Goal: Transaction & Acquisition: Purchase product/service

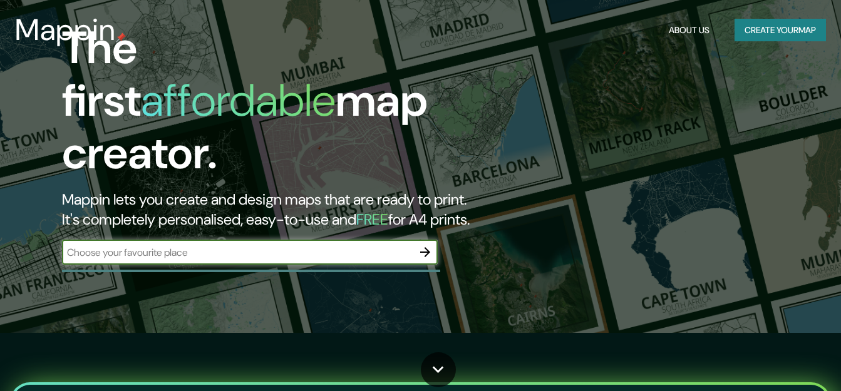
scroll to position [58, 0]
click at [302, 245] on input "text" at bounding box center [237, 252] width 351 height 14
type input "[GEOGRAPHIC_DATA]"
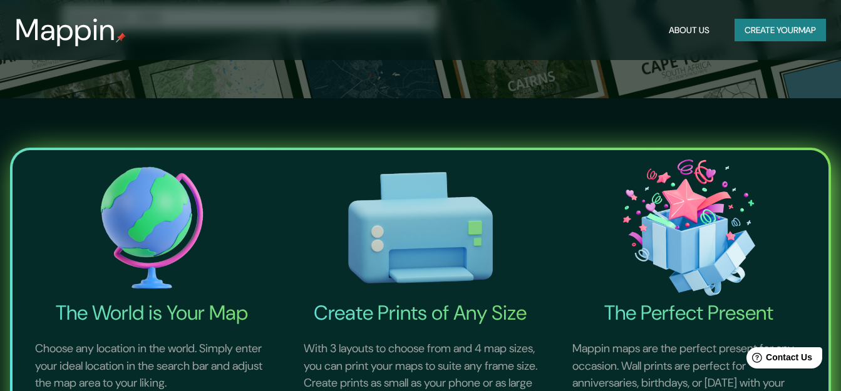
scroll to position [117, 0]
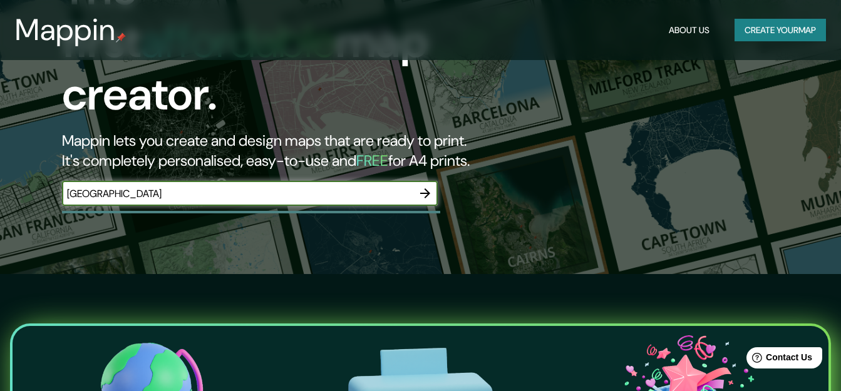
click at [432, 186] on icon "button" at bounding box center [425, 193] width 15 height 15
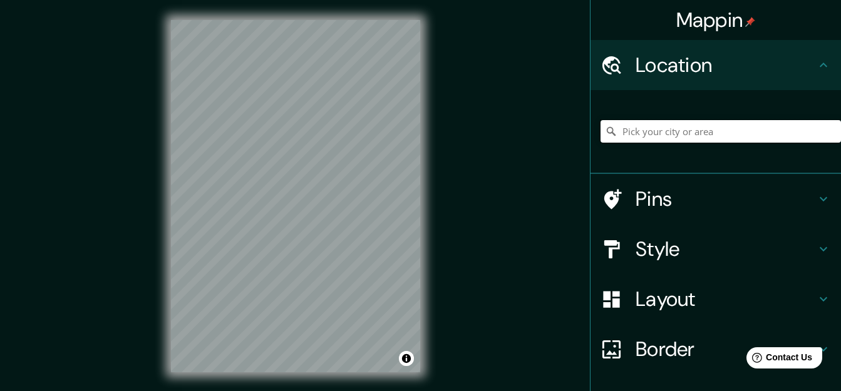
click at [699, 127] on input "Pick your city or area" at bounding box center [721, 131] width 240 height 23
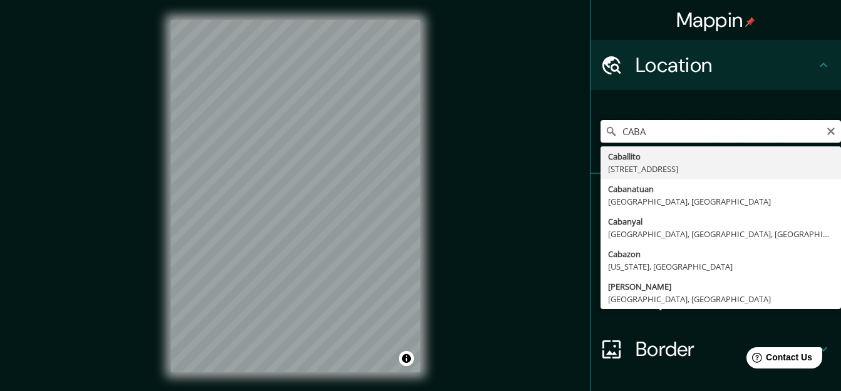
drag, startPoint x: 695, startPoint y: 138, endPoint x: 445, endPoint y: 136, distance: 249.9
click at [445, 136] on div "Mappin Location CABA Caballito C1424, Comuna 6, Buenos Aires, Argentina Cabanat…" at bounding box center [420, 206] width 841 height 413
type input "b"
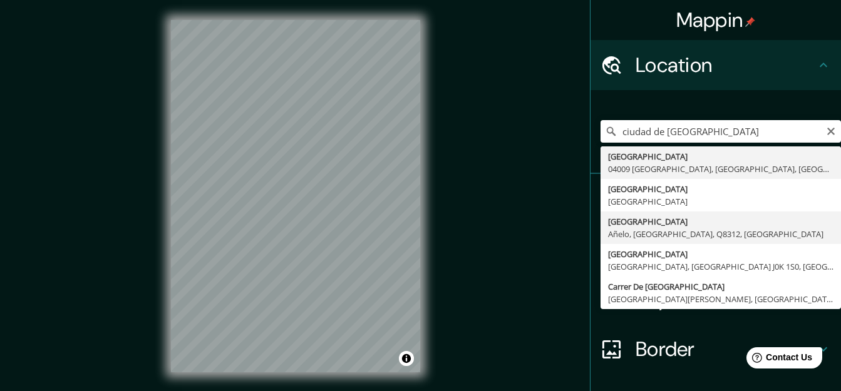
type input "Ciudad Autónoma De Buenos Aires, Añelo, Neuquén, Q8312, Argentina"
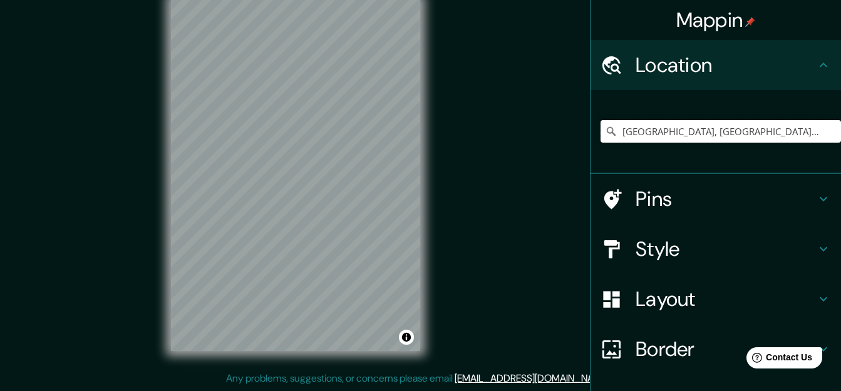
scroll to position [88, 0]
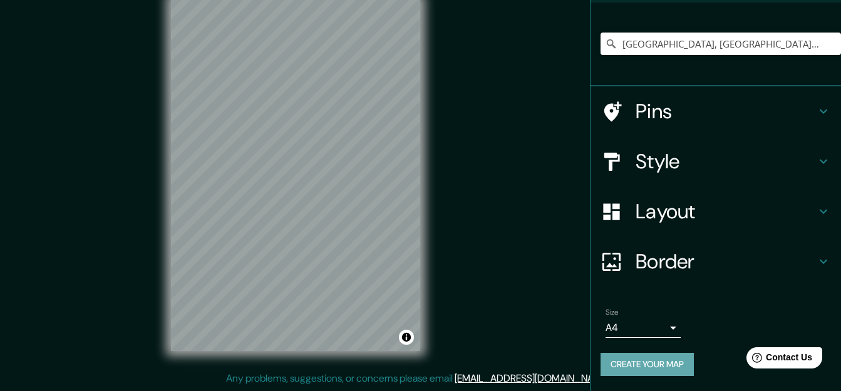
click at [648, 360] on button "Create your map" at bounding box center [647, 364] width 93 height 23
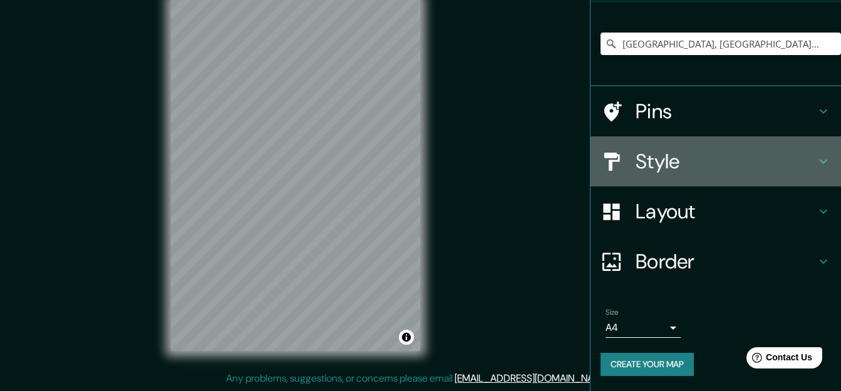
click at [763, 152] on h4 "Style" at bounding box center [726, 161] width 180 height 25
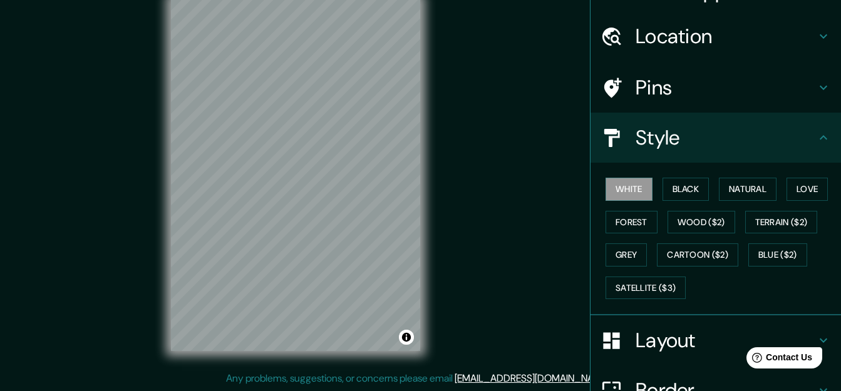
scroll to position [0, 0]
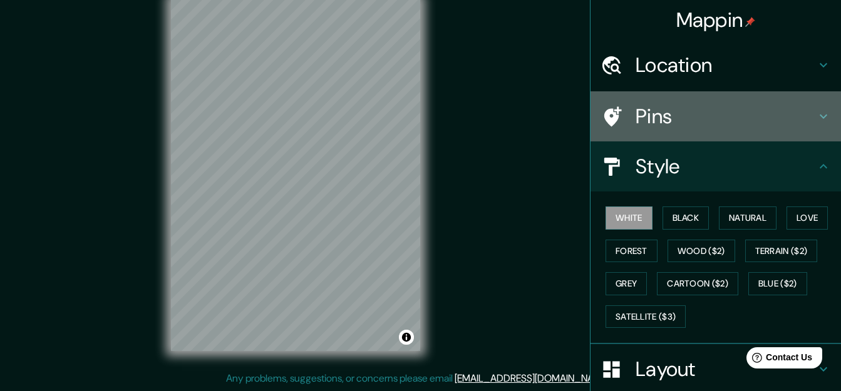
click at [810, 106] on div "Pins" at bounding box center [716, 116] width 251 height 50
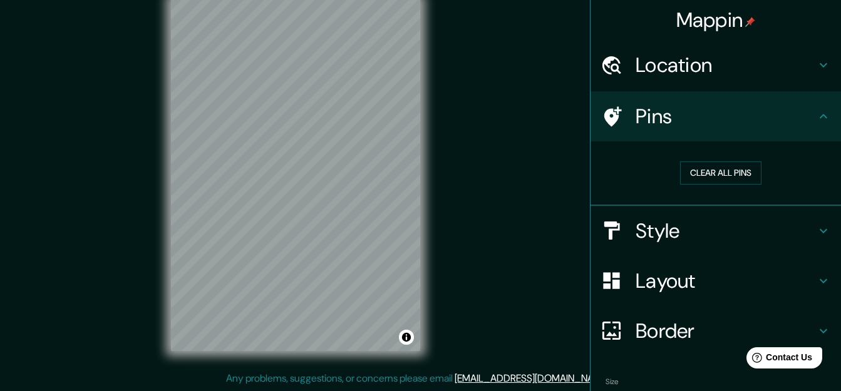
click at [810, 106] on div "Pins" at bounding box center [716, 116] width 251 height 50
click at [801, 70] on h4 "Location" at bounding box center [726, 65] width 180 height 25
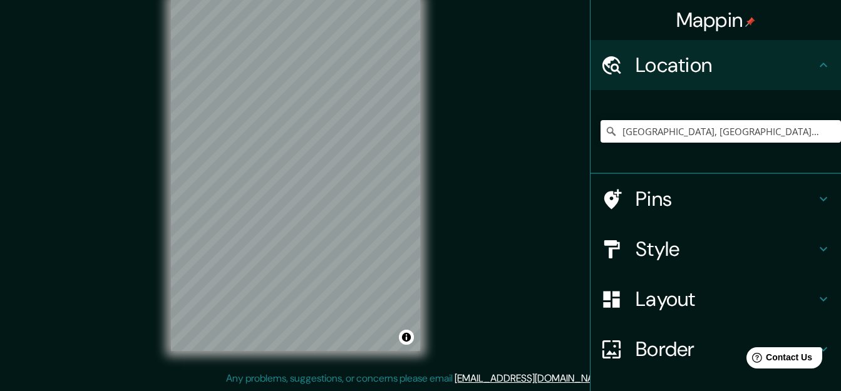
click at [801, 70] on h4 "Location" at bounding box center [726, 65] width 180 height 25
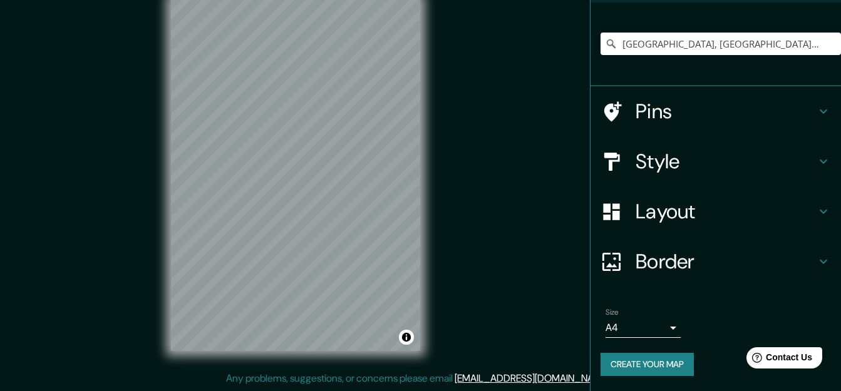
click at [728, 205] on h4 "Layout" at bounding box center [726, 211] width 180 height 25
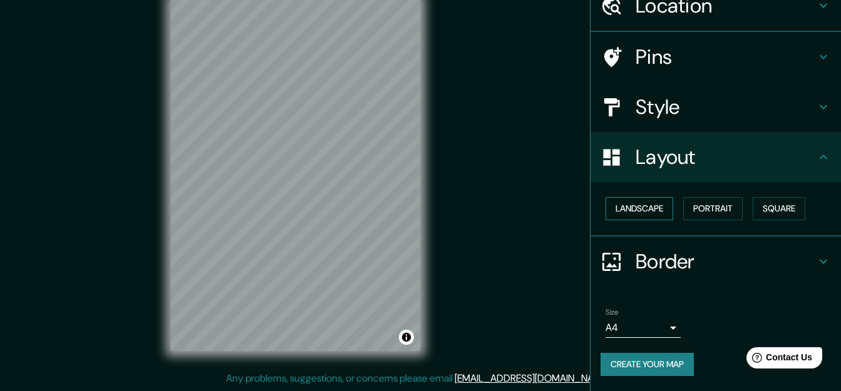
scroll to position [59, 0]
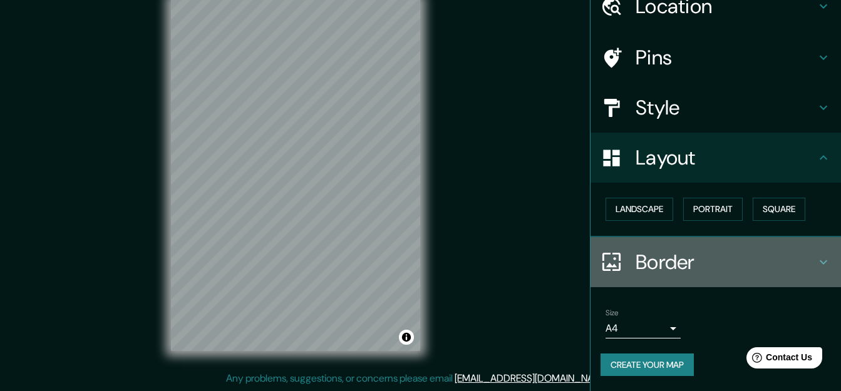
click at [782, 274] on h4 "Border" at bounding box center [726, 262] width 180 height 25
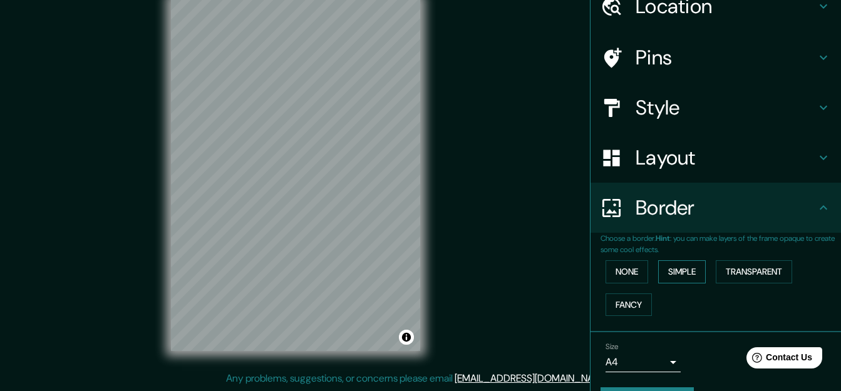
click at [692, 261] on button "Simple" at bounding box center [682, 272] width 48 height 23
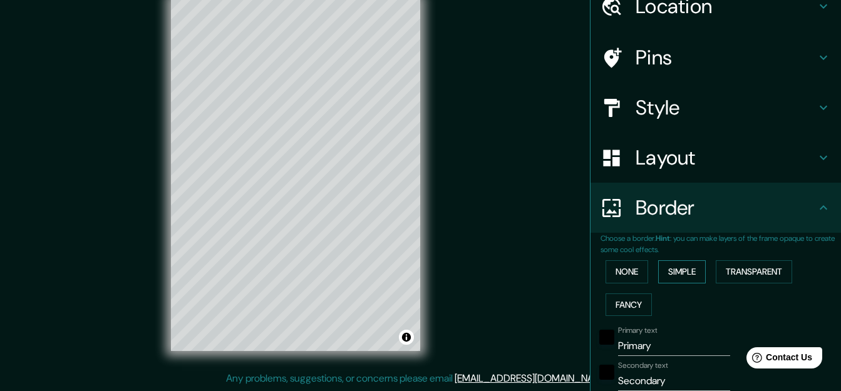
scroll to position [152, 0]
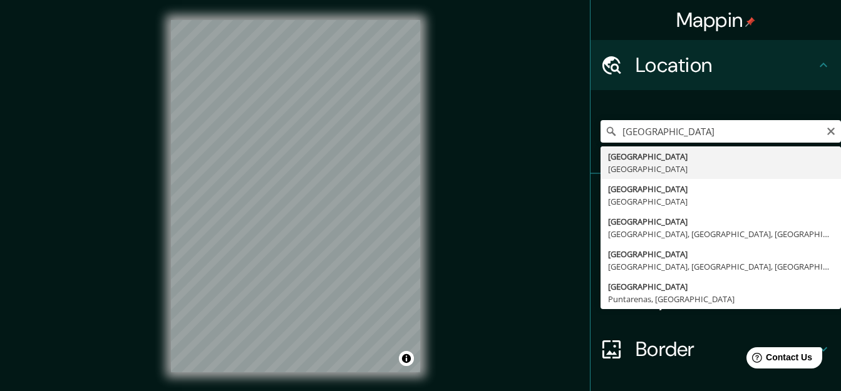
type input "[GEOGRAPHIC_DATA], [GEOGRAPHIC_DATA]"
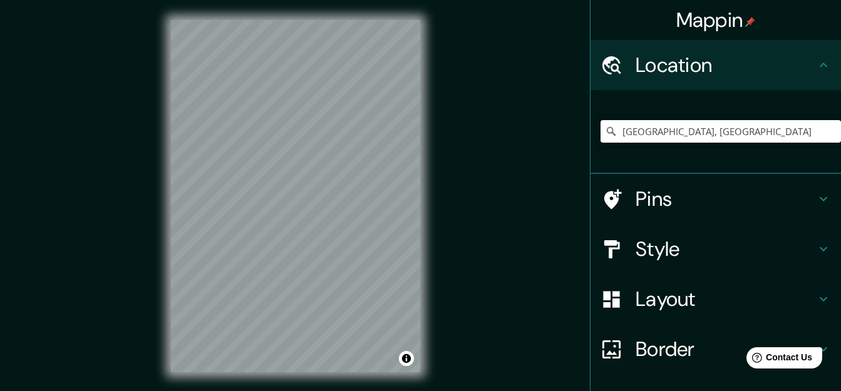
click at [712, 197] on h4 "Pins" at bounding box center [726, 199] width 180 height 25
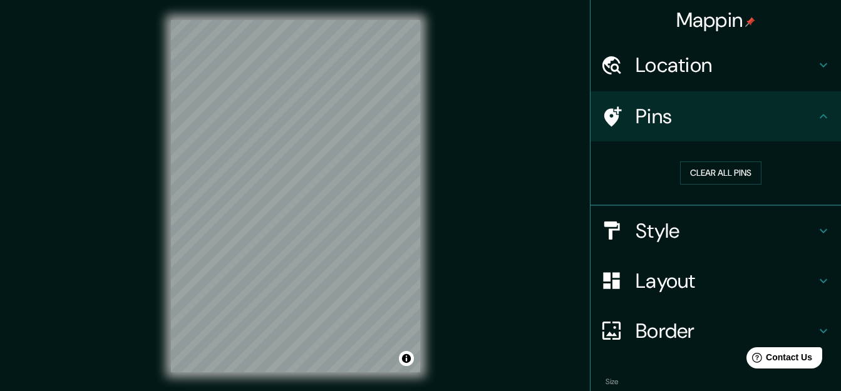
click at [608, 133] on div "Pins" at bounding box center [716, 116] width 251 height 50
click at [604, 123] on icon at bounding box center [613, 116] width 18 height 20
click at [721, 225] on h4 "Style" at bounding box center [726, 231] width 180 height 25
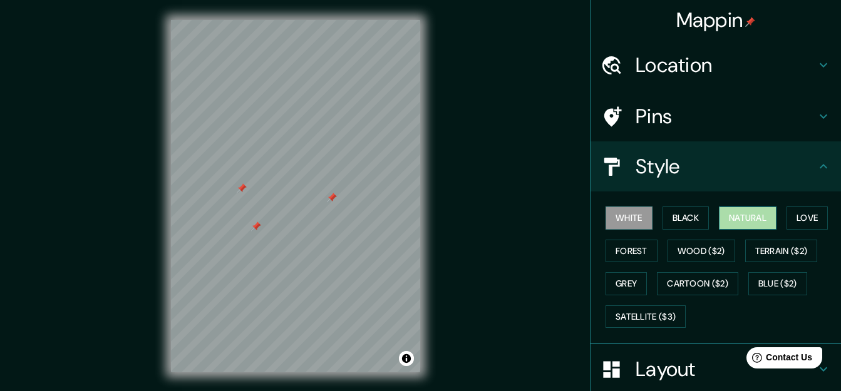
click at [736, 218] on button "Natural" at bounding box center [748, 218] width 58 height 23
click at [439, 177] on div "© Mapbox © OpenStreetMap Improve this map" at bounding box center [295, 196] width 289 height 393
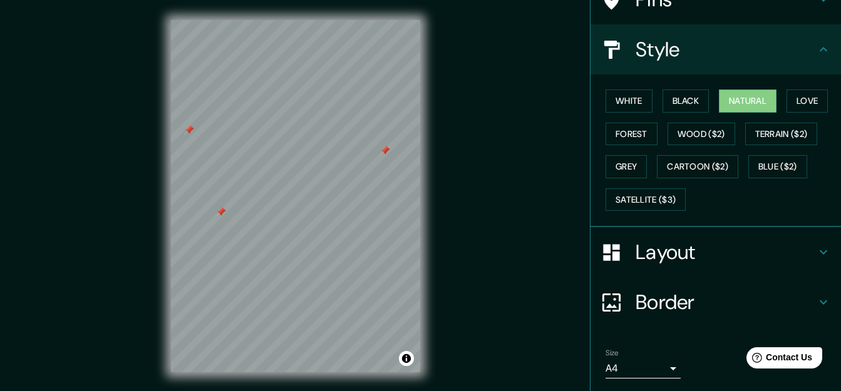
scroll to position [158, 0]
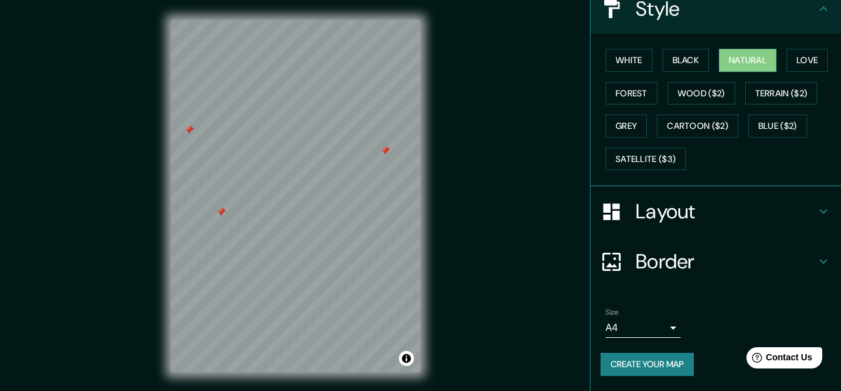
click at [664, 331] on body "Mappin Location [GEOGRAPHIC_DATA], [GEOGRAPHIC_DATA] Pins Style White Black Nat…" at bounding box center [420, 195] width 841 height 391
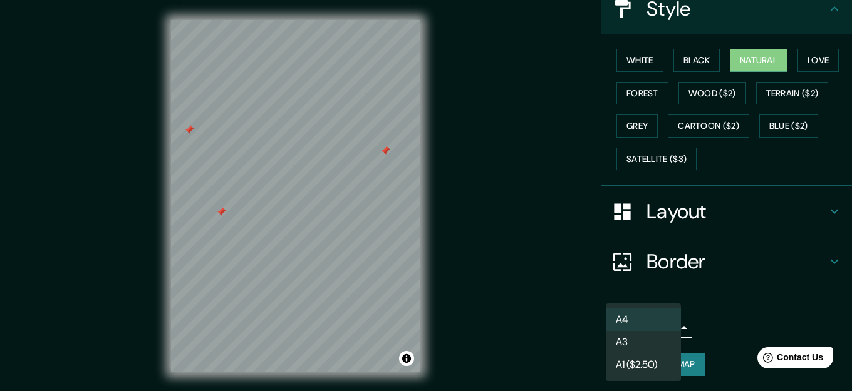
click at [730, 326] on div at bounding box center [426, 195] width 852 height 391
